Goal: Task Accomplishment & Management: Use online tool/utility

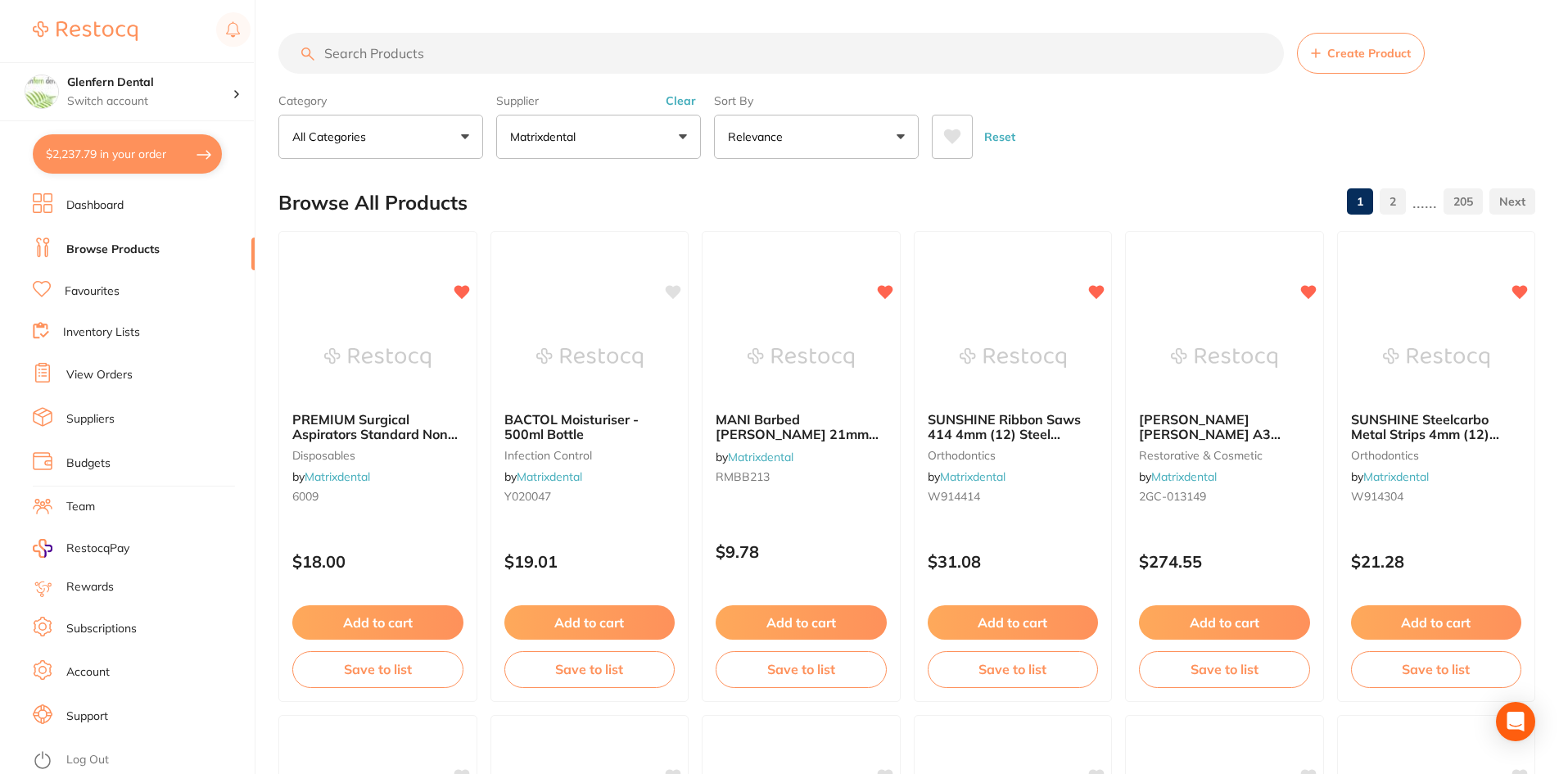
click at [1348, 49] on span "Create Product" at bounding box center [1369, 53] width 84 height 13
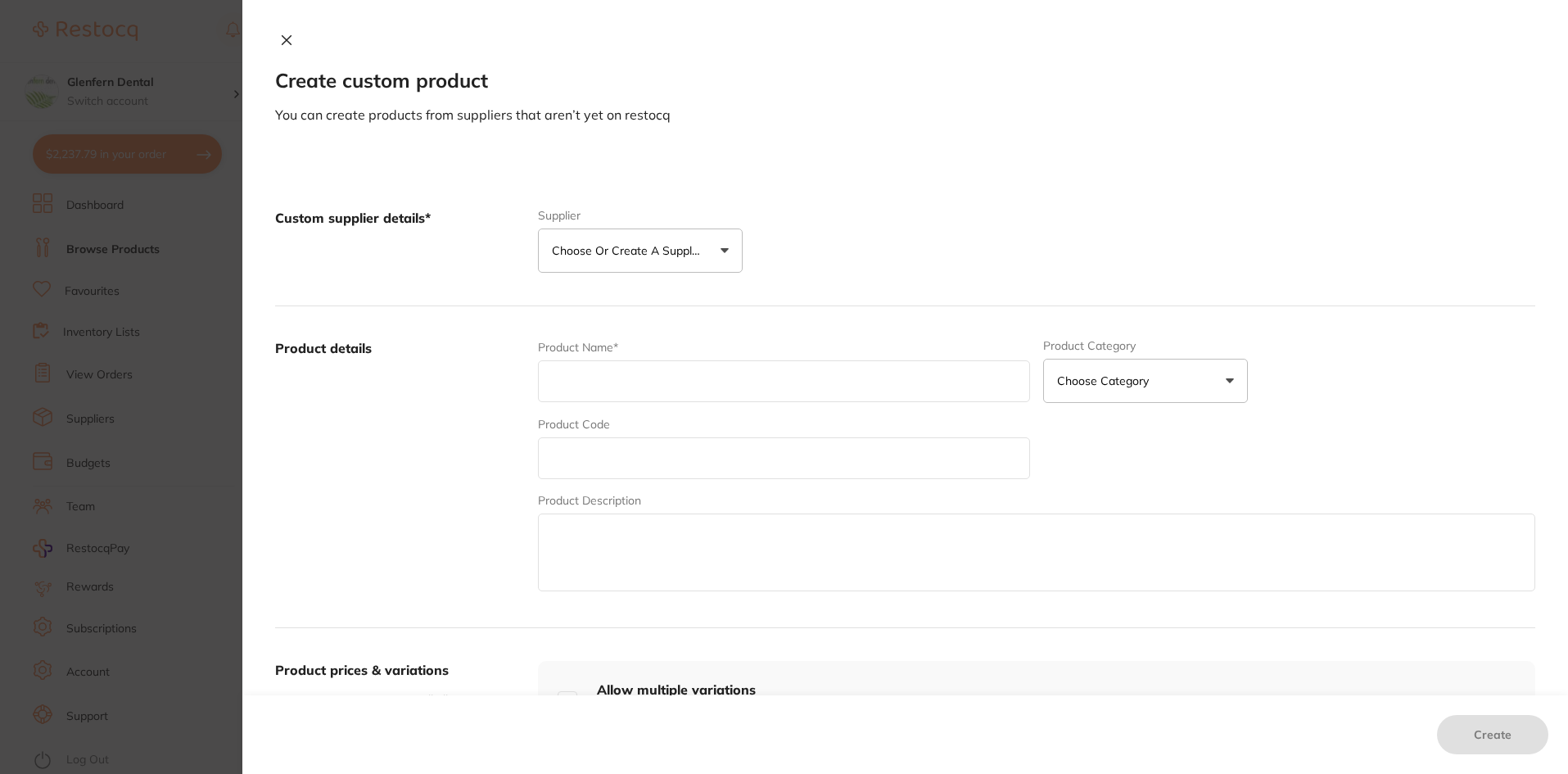
click at [719, 253] on button "Choose or create a supplier" at bounding box center [640, 251] width 205 height 44
click at [345, 416] on label "Product details" at bounding box center [400, 467] width 250 height 256
click at [1232, 378] on button "Choose Category" at bounding box center [1145, 381] width 205 height 44
click at [350, 447] on label "Product details" at bounding box center [400, 467] width 250 height 256
click at [285, 39] on icon at bounding box center [286, 40] width 9 height 9
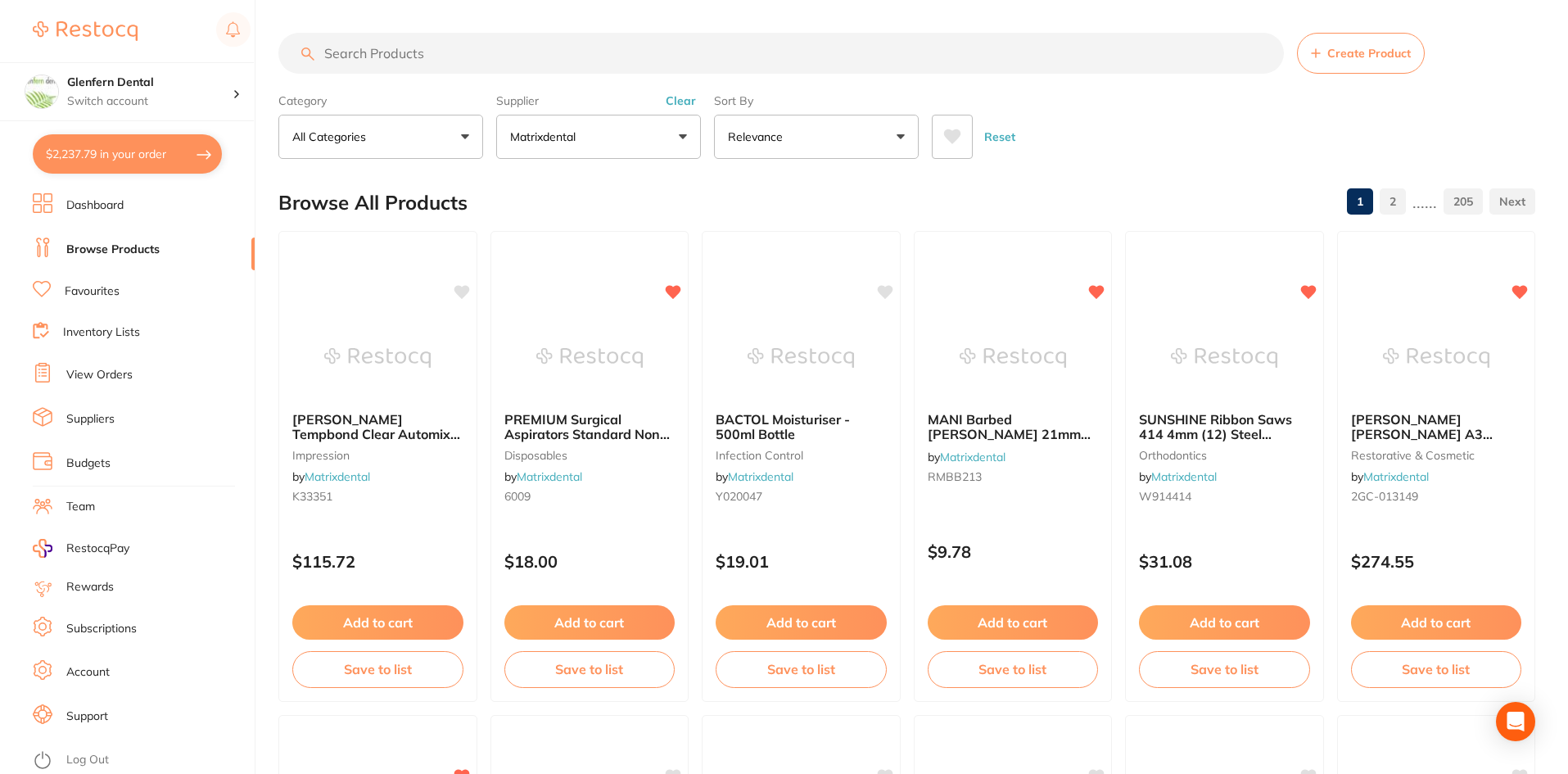
click at [1391, 201] on link "2" at bounding box center [1393, 201] width 26 height 33
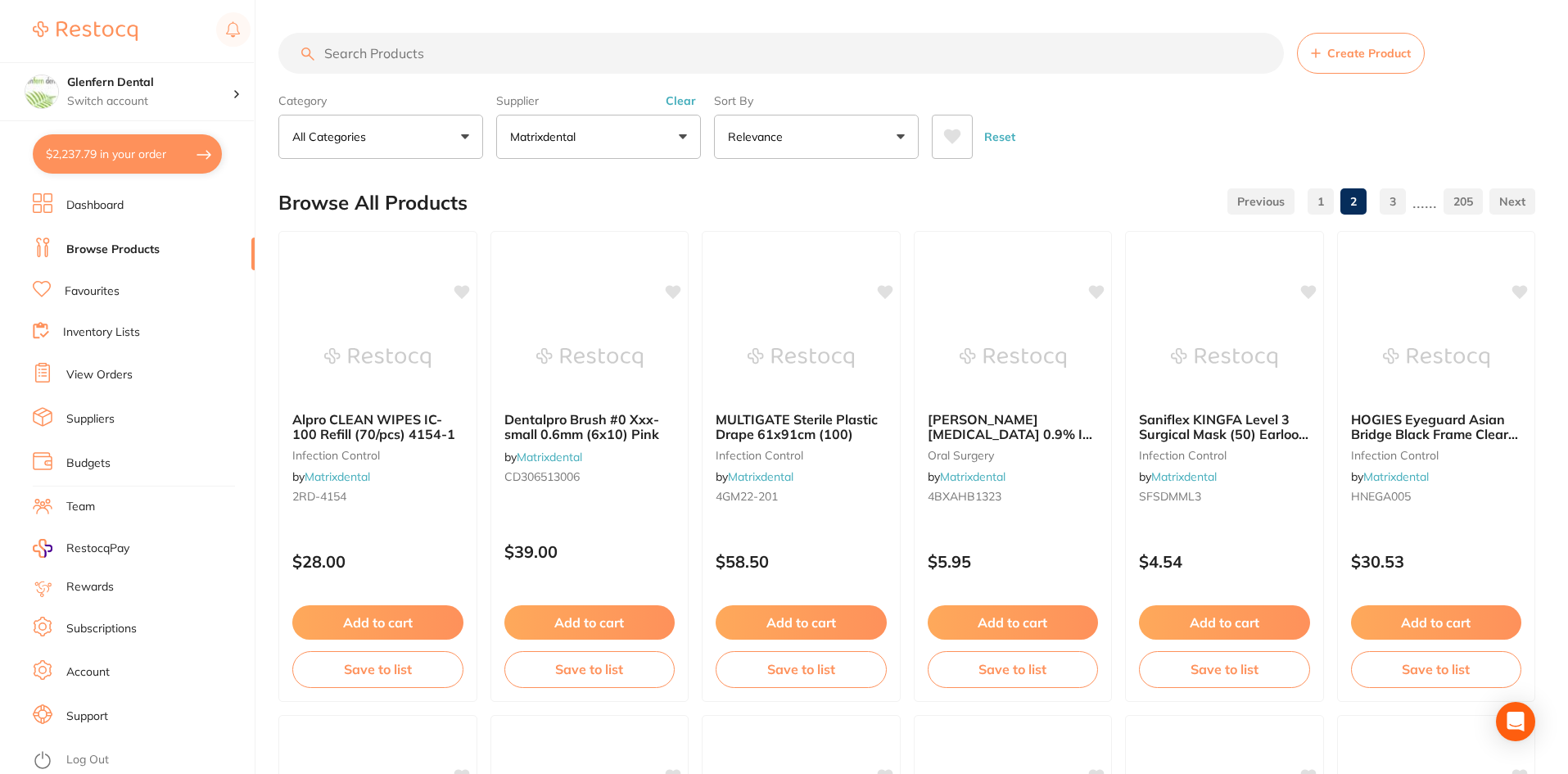
click at [1394, 202] on link "3" at bounding box center [1393, 201] width 26 height 33
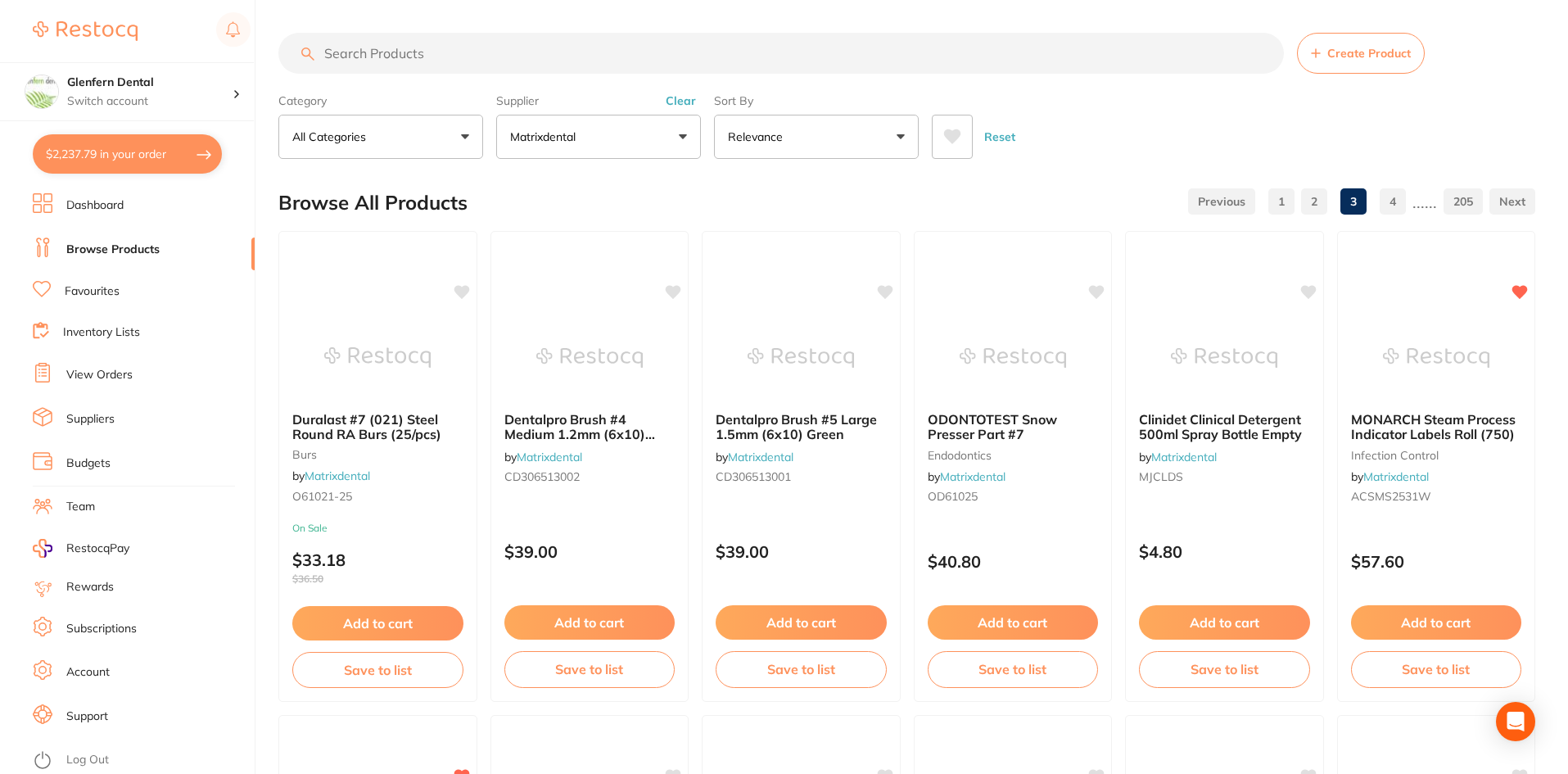
click at [1393, 201] on link "4" at bounding box center [1393, 201] width 26 height 33
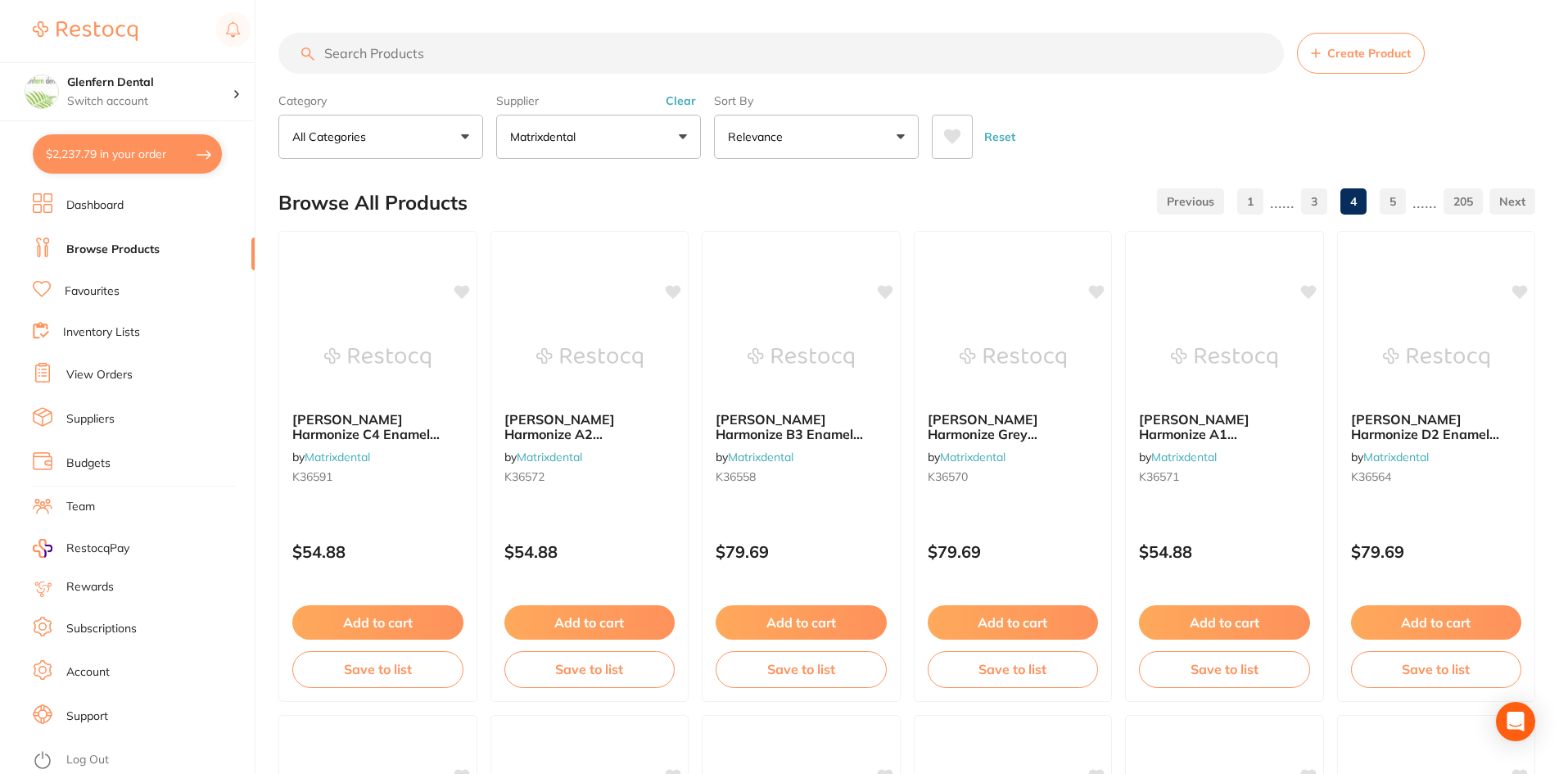
click at [1393, 201] on link "5" at bounding box center [1393, 201] width 26 height 33
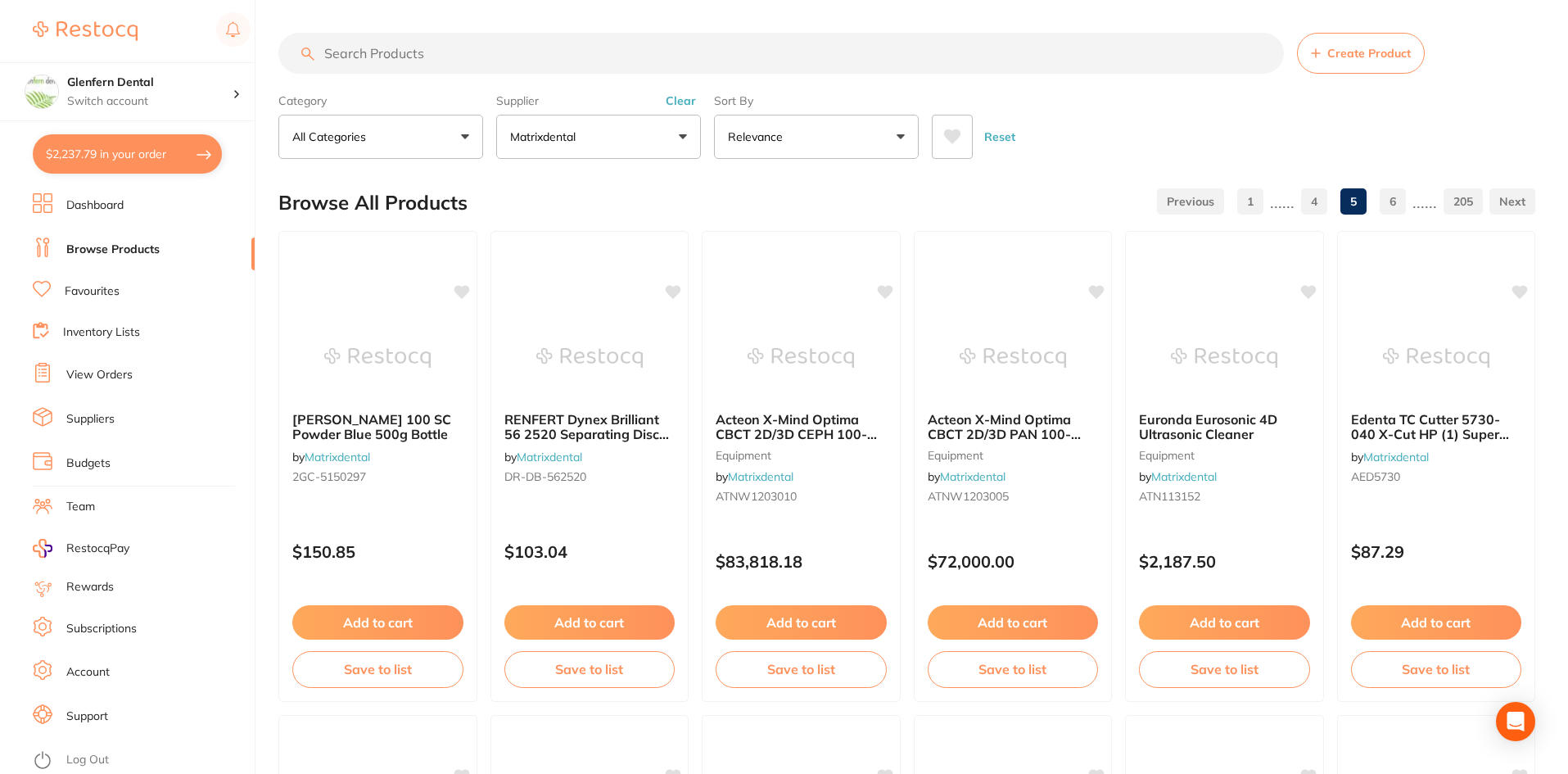
click at [1393, 201] on link "6" at bounding box center [1393, 201] width 26 height 33
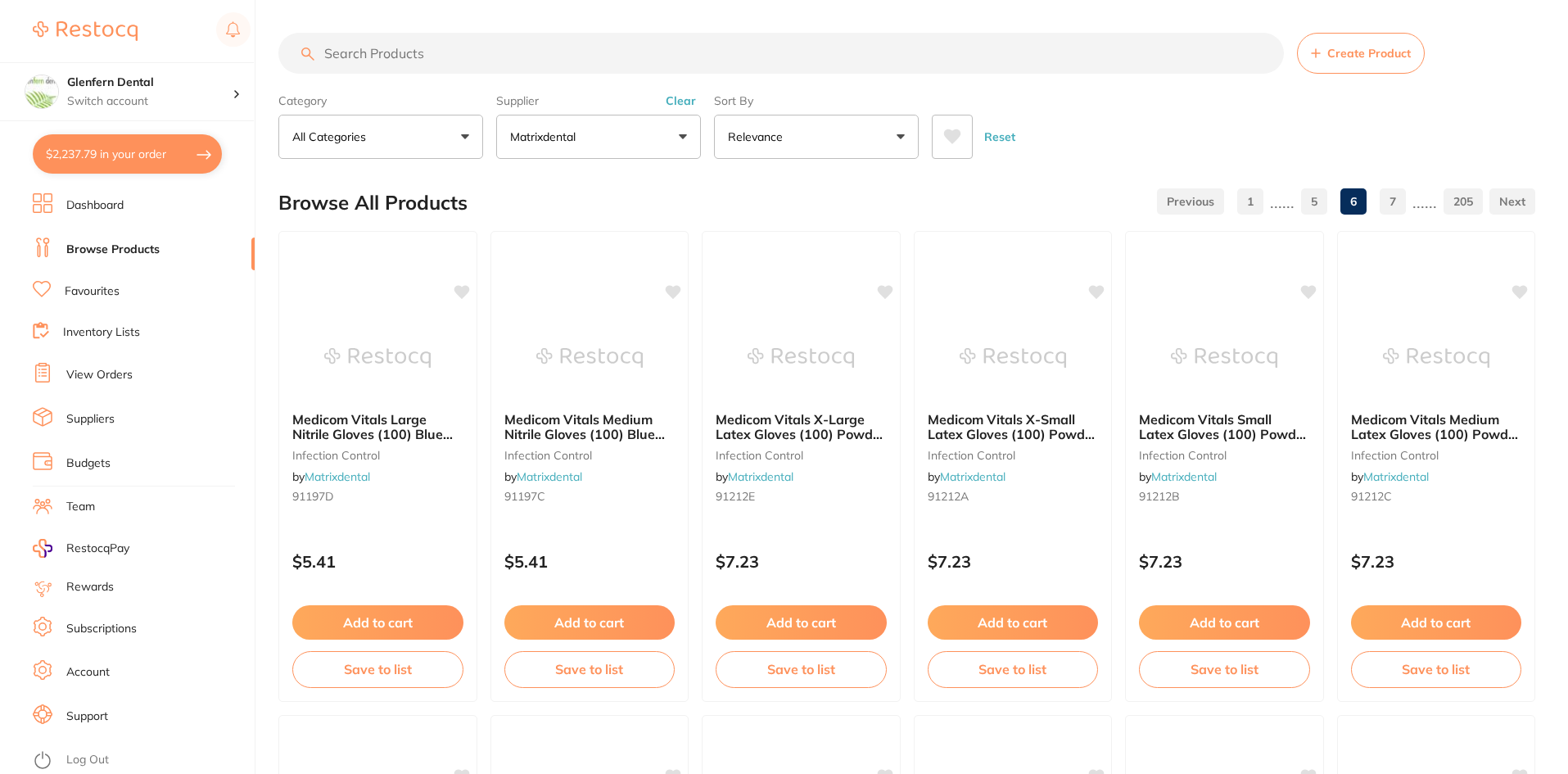
click at [1393, 201] on link "7" at bounding box center [1393, 201] width 26 height 33
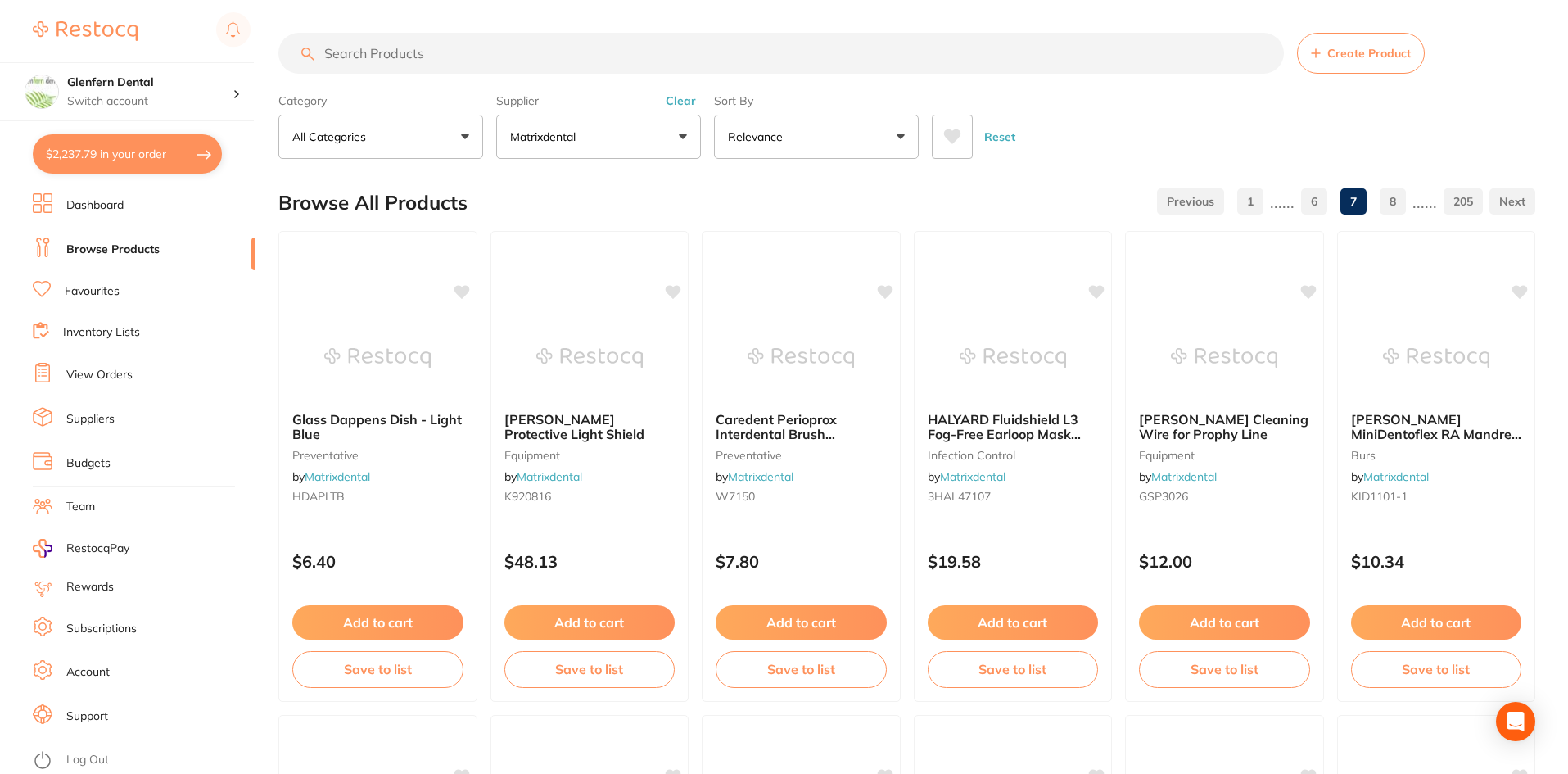
click at [1352, 199] on link "7" at bounding box center [1353, 201] width 26 height 33
click at [1385, 200] on link "8" at bounding box center [1393, 201] width 26 height 33
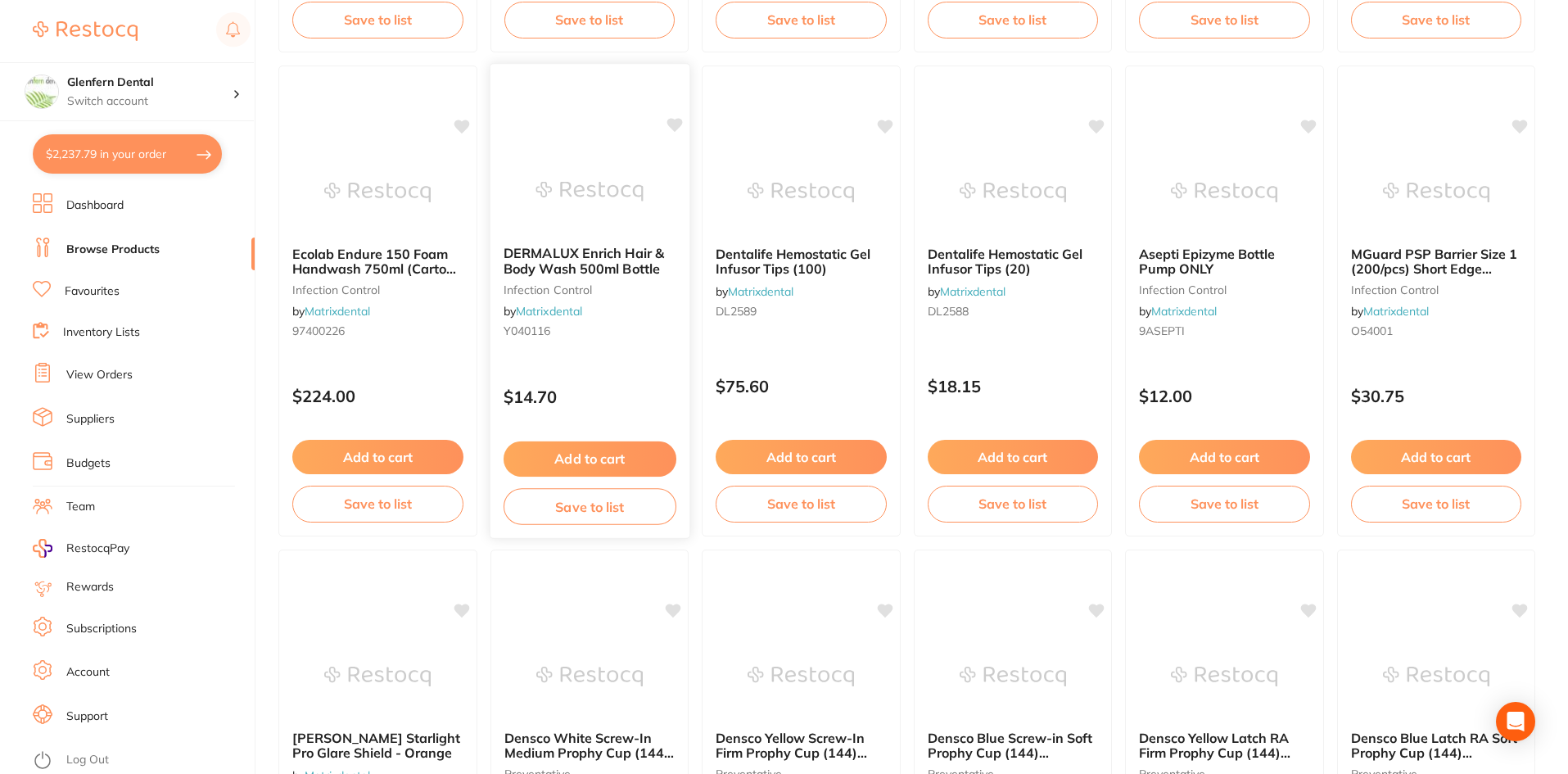
scroll to position [1147, 0]
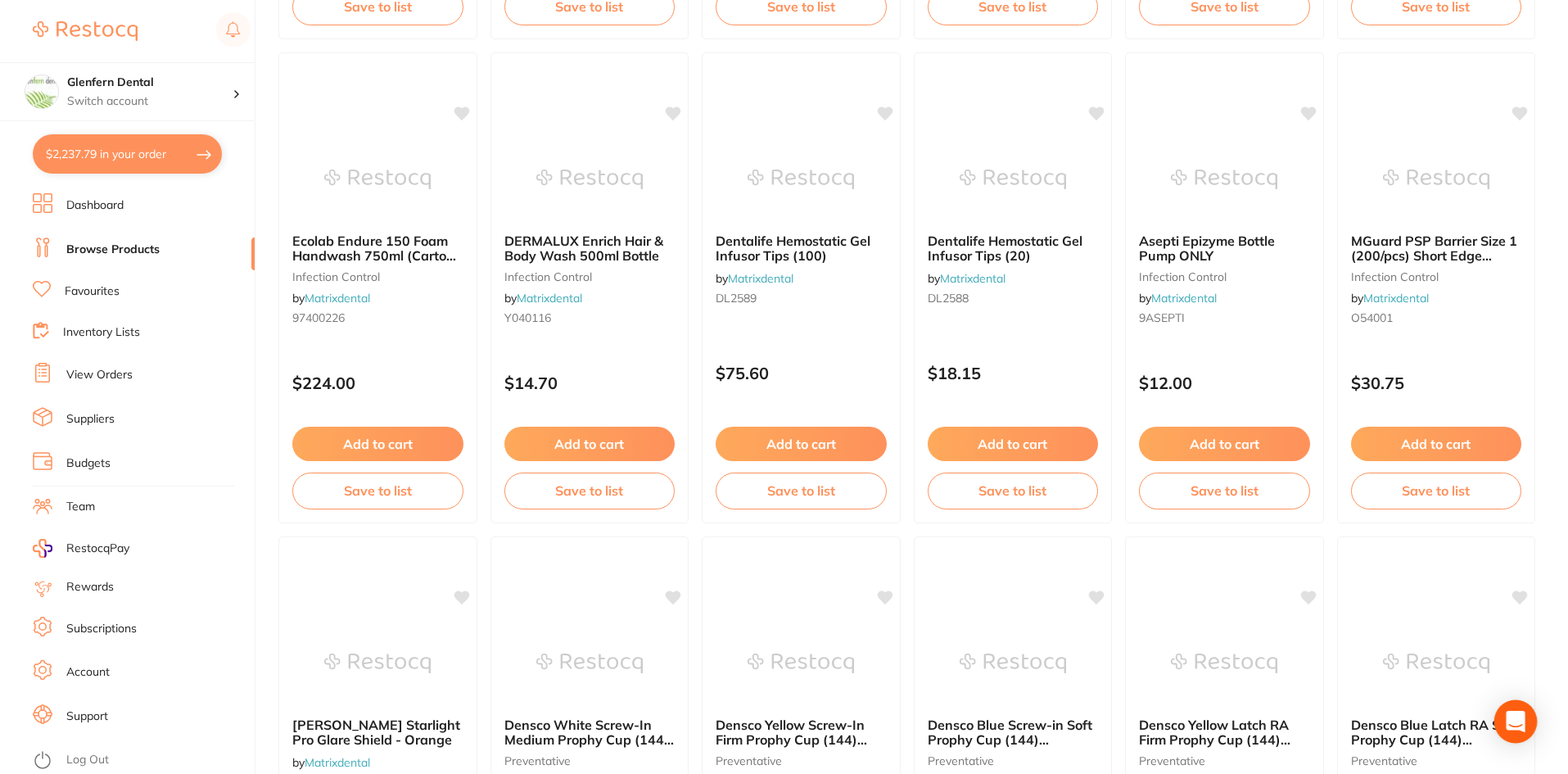
click at [1510, 719] on icon "Open Intercom Messenger" at bounding box center [1515, 721] width 19 height 21
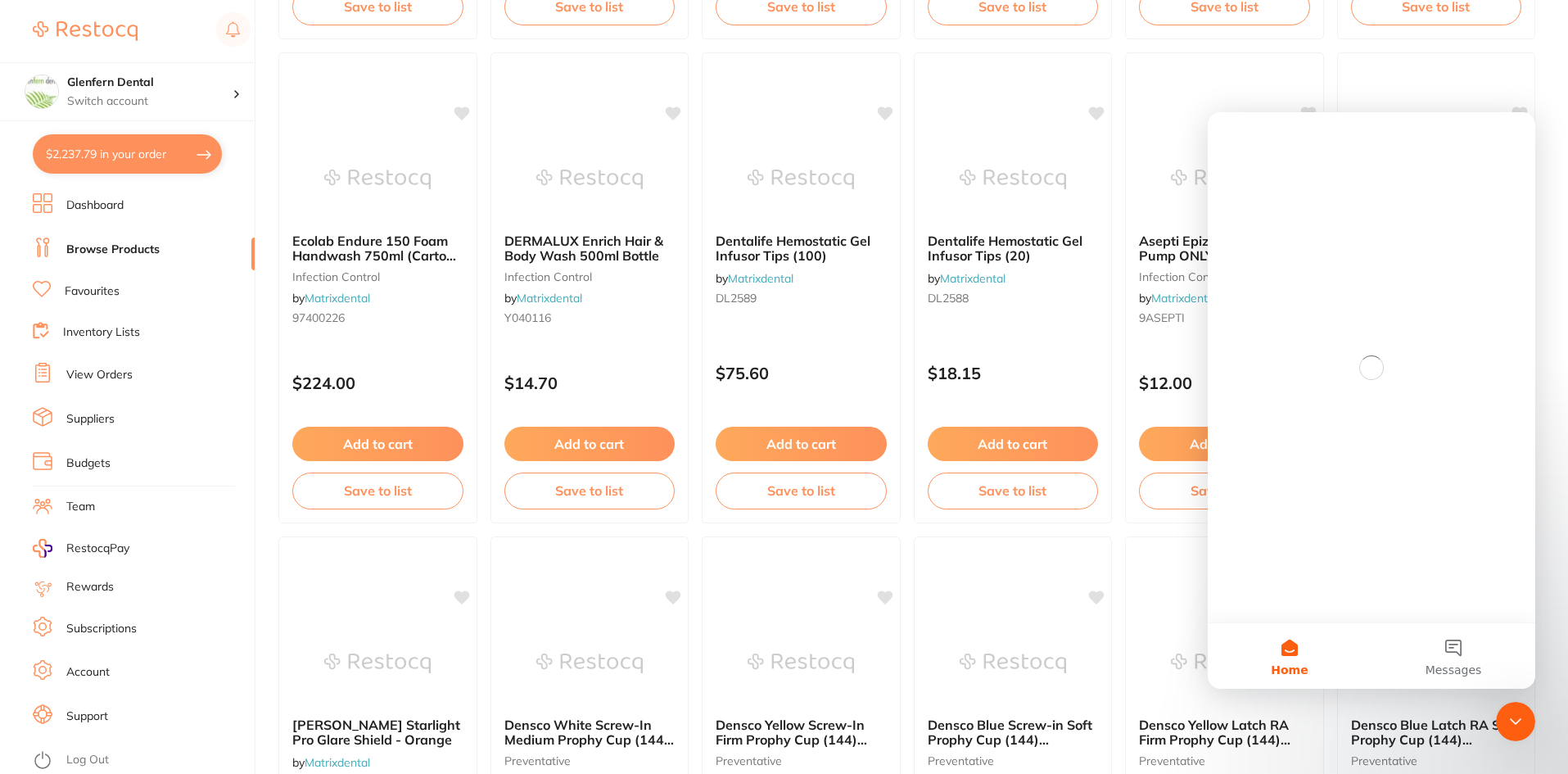
scroll to position [0, 0]
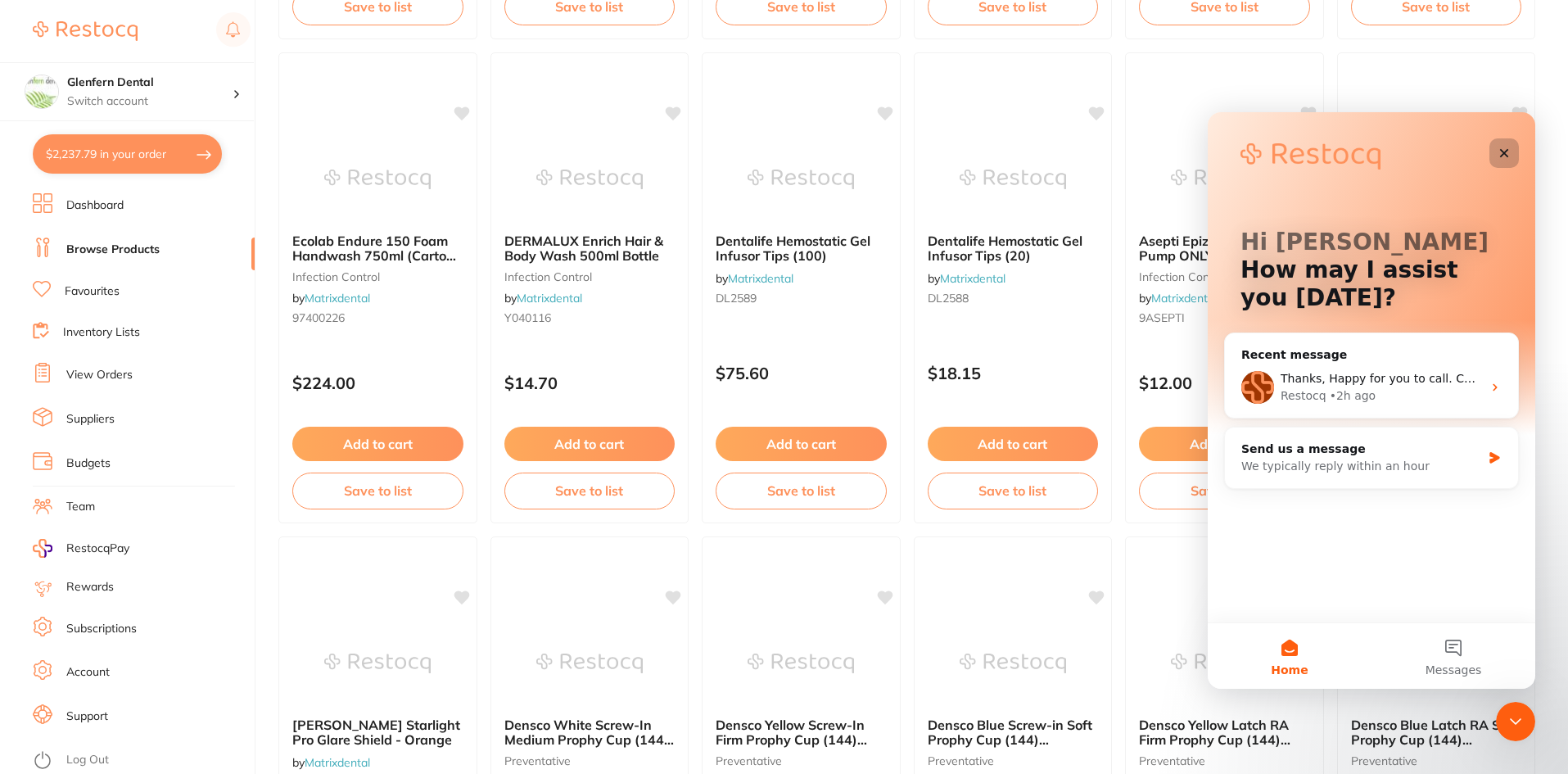
click at [1505, 155] on icon "Close" at bounding box center [1503, 152] width 13 height 13
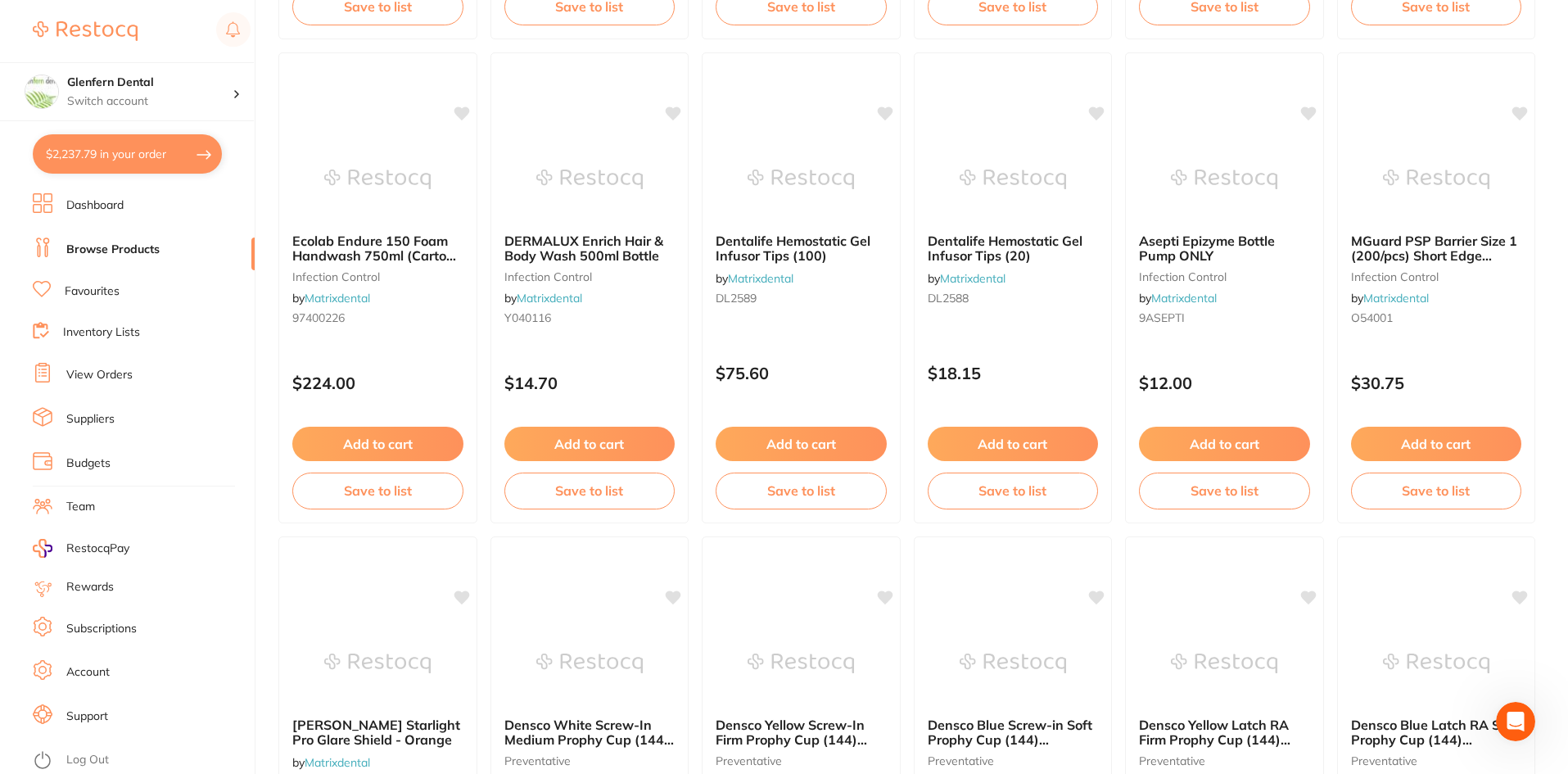
click at [86, 160] on button "$2,237.79 in your order" at bounding box center [127, 154] width 189 height 40
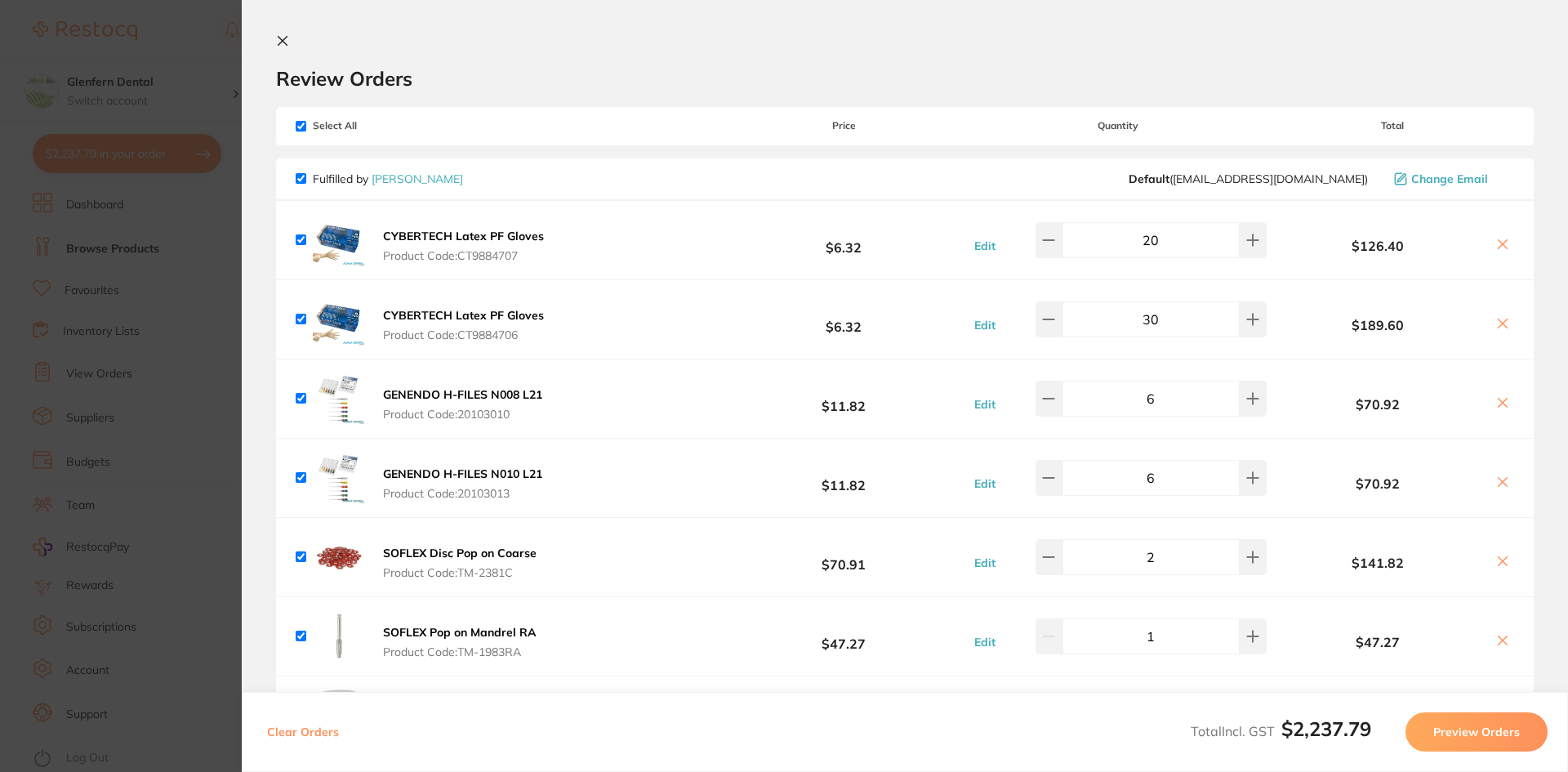
click at [283, 48] on button at bounding box center [286, 43] width 20 height 16
click at [1516, 714] on icon "Open Intercom Messenger" at bounding box center [1513, 717] width 27 height 27
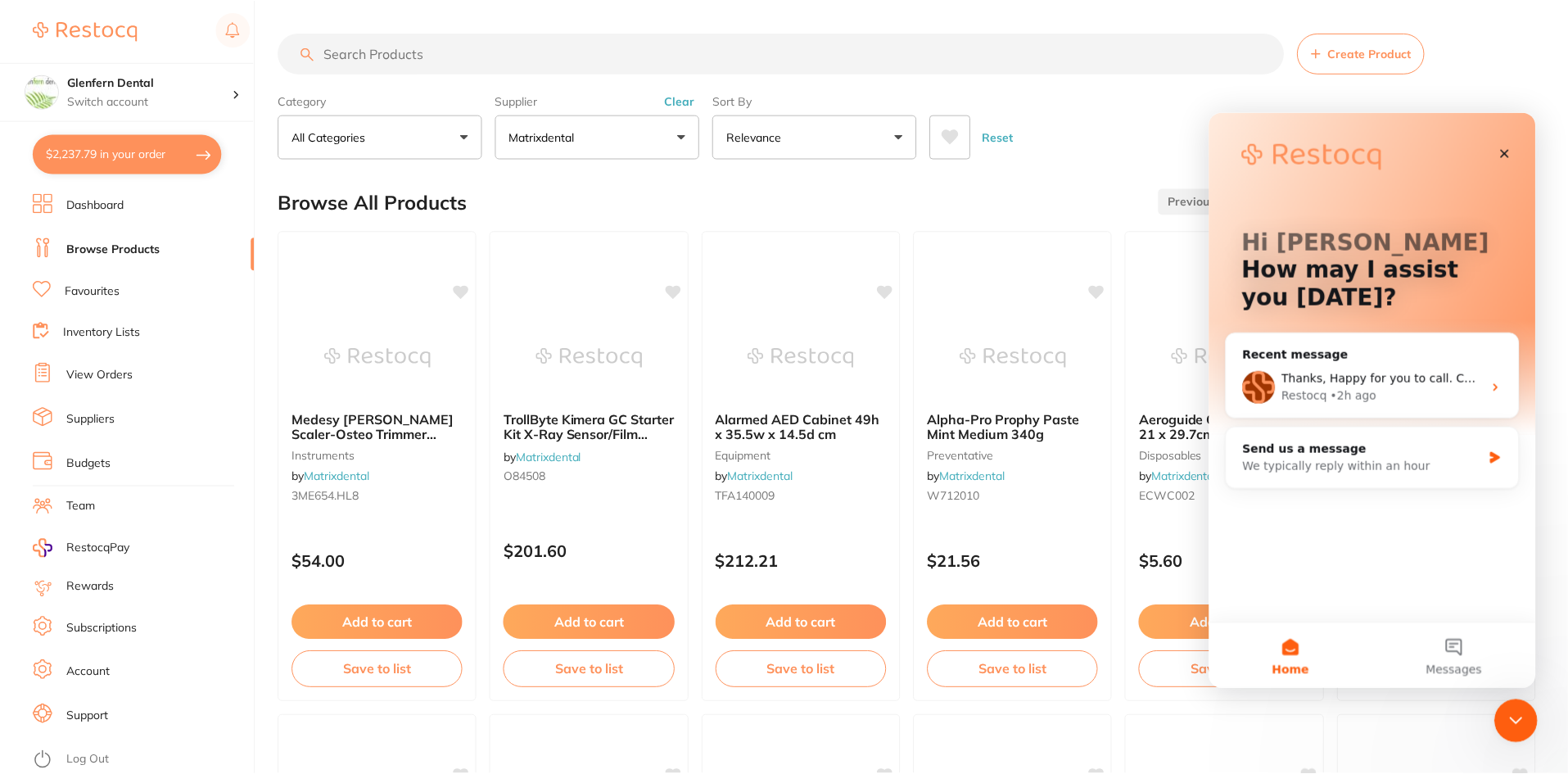
scroll to position [1147, 0]
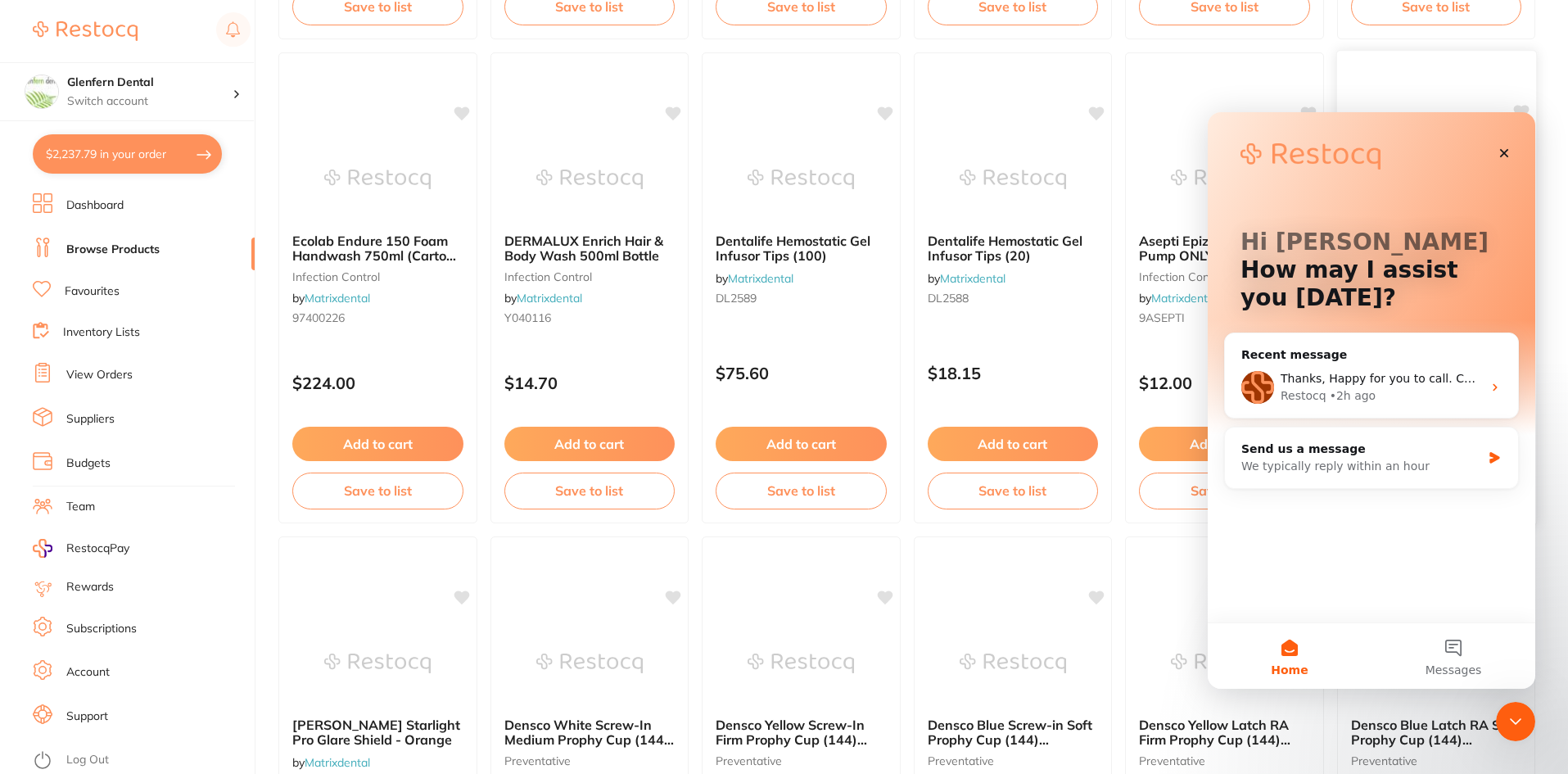
click at [1414, 74] on div at bounding box center [1436, 71] width 199 height 41
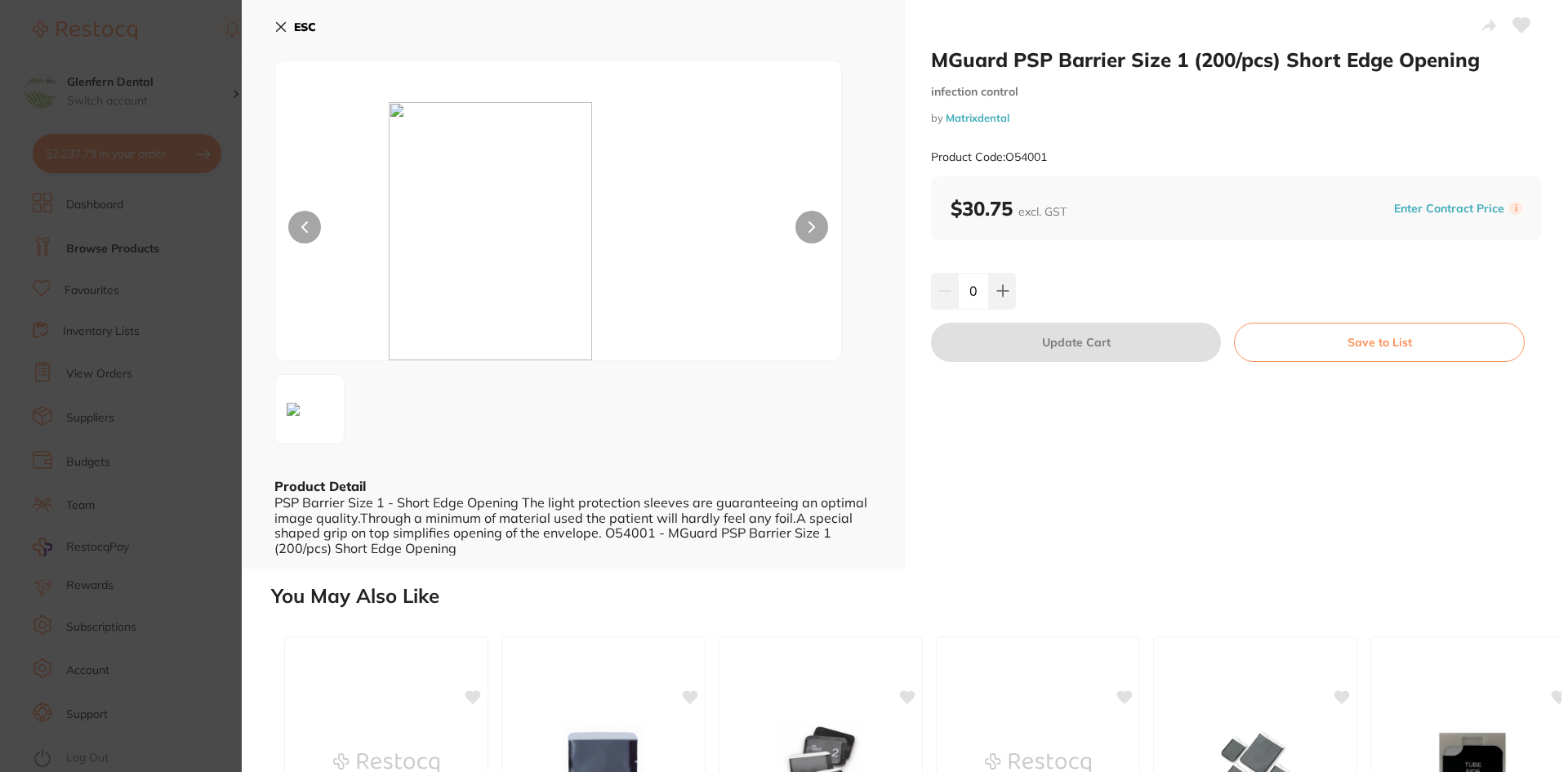
click at [275, 30] on icon at bounding box center [281, 27] width 13 height 13
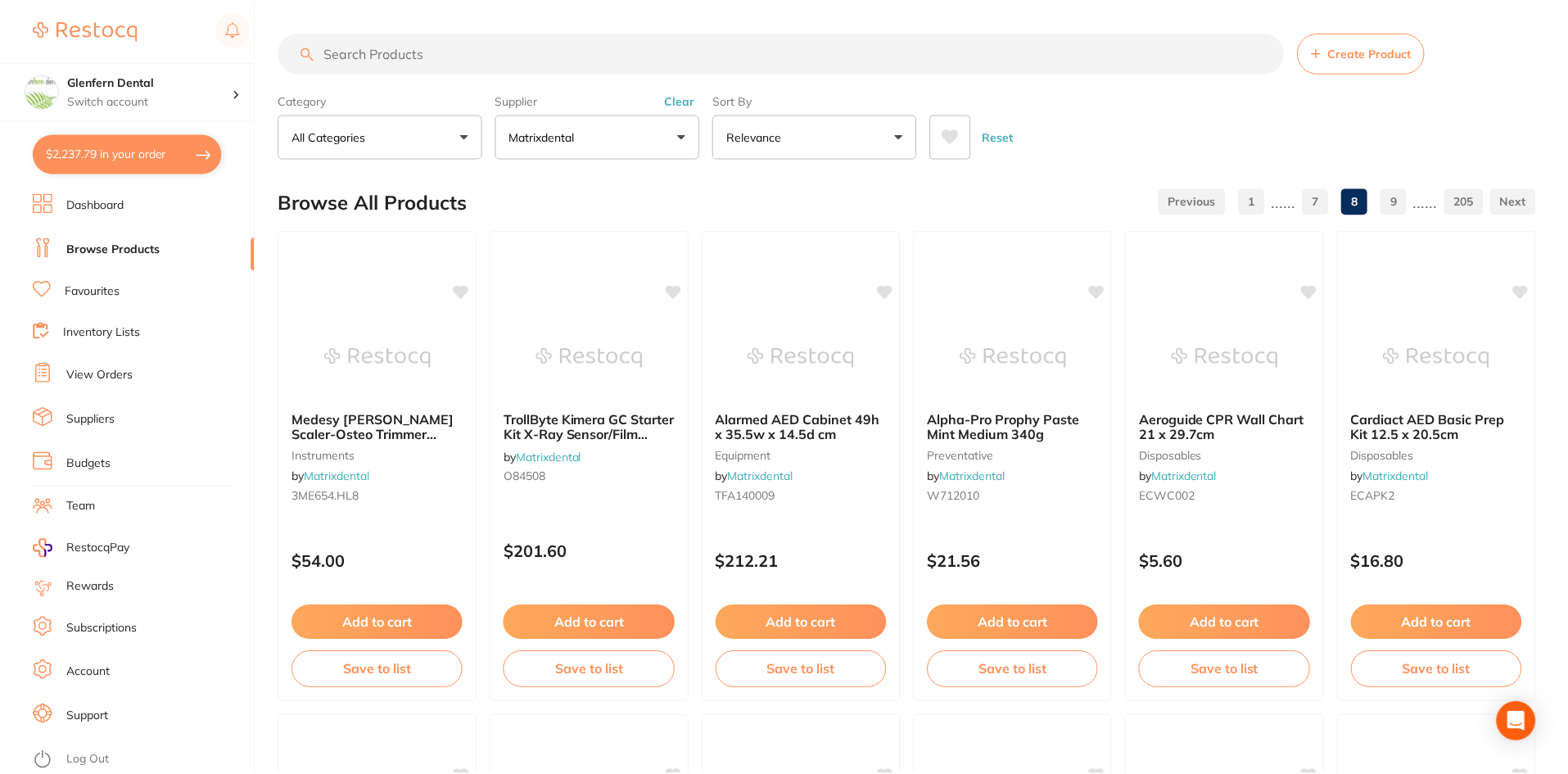
scroll to position [1147, 0]
